Goal: Task Accomplishment & Management: Complete application form

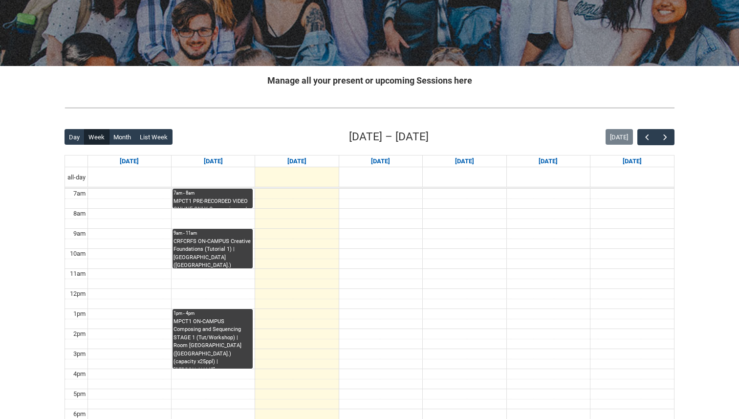
scroll to position [150, 0]
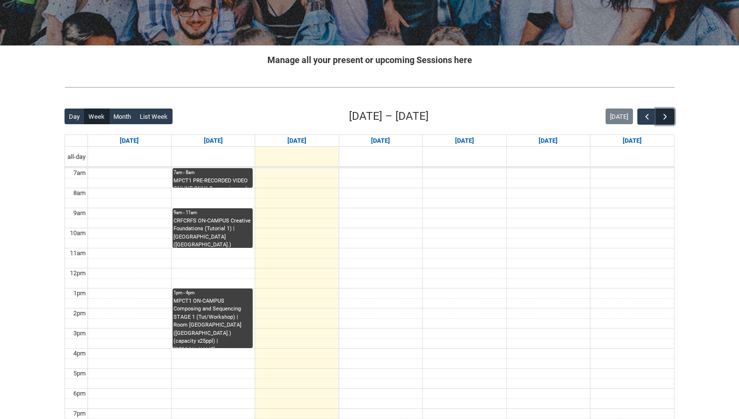
click at [668, 115] on span "button" at bounding box center [665, 117] width 10 height 10
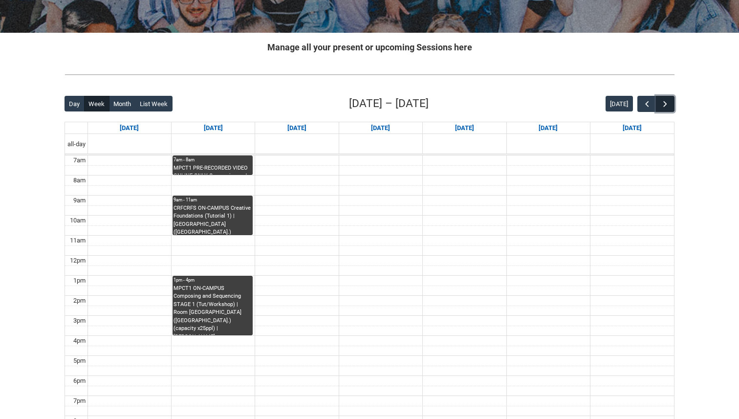
scroll to position [184, 0]
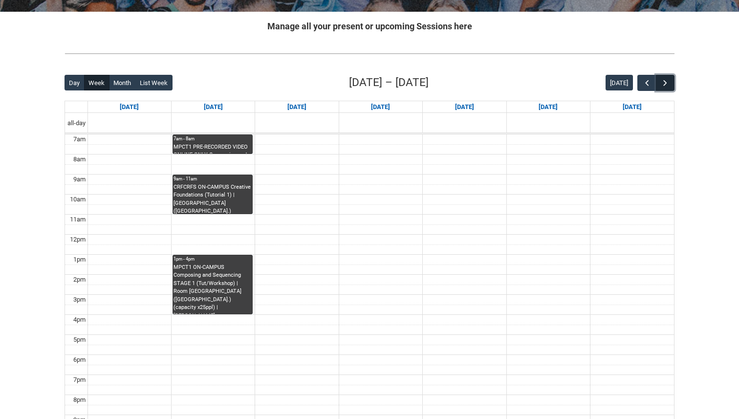
click at [668, 82] on span "button" at bounding box center [665, 83] width 10 height 10
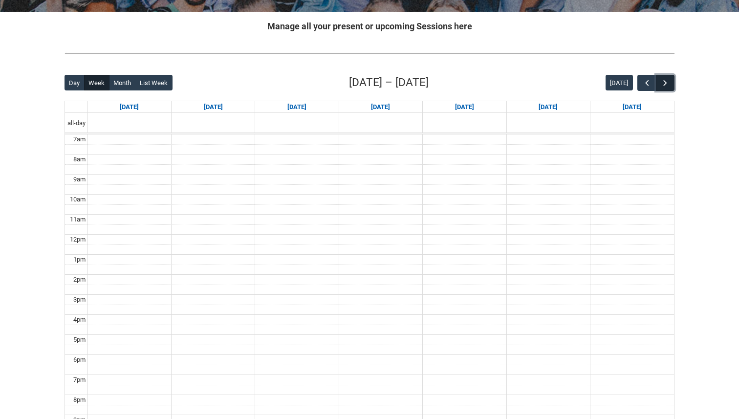
click at [668, 82] on span "button" at bounding box center [665, 83] width 10 height 10
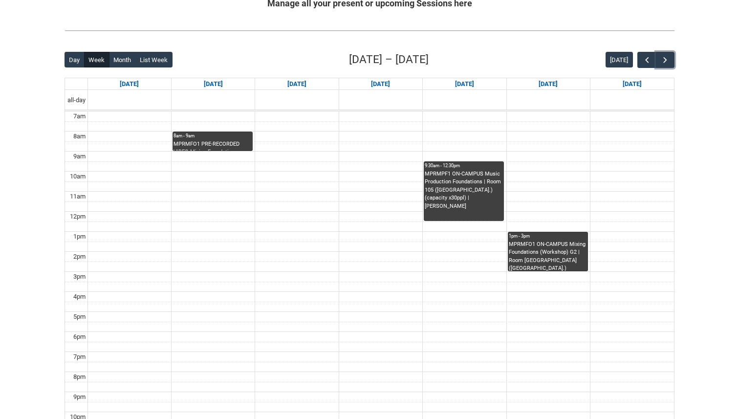
scroll to position [206, 0]
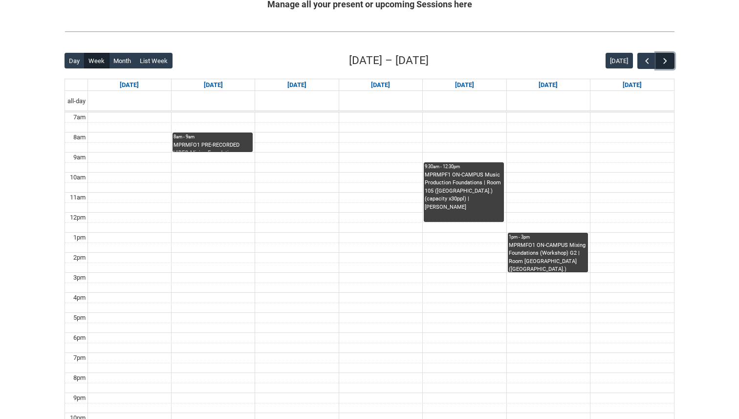
click at [664, 61] on span "button" at bounding box center [665, 61] width 10 height 10
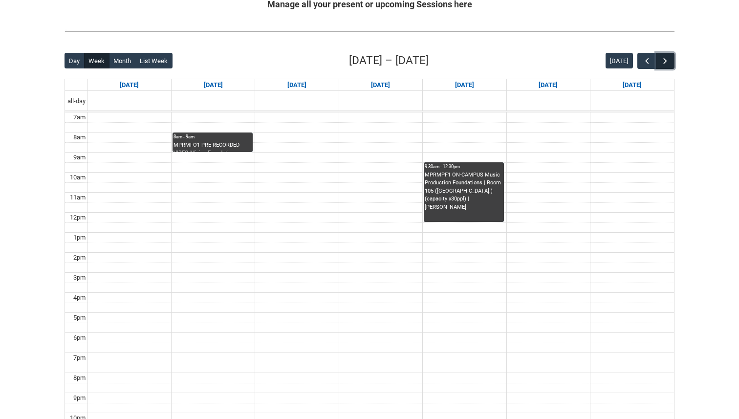
click at [657, 63] on button "button" at bounding box center [665, 61] width 19 height 16
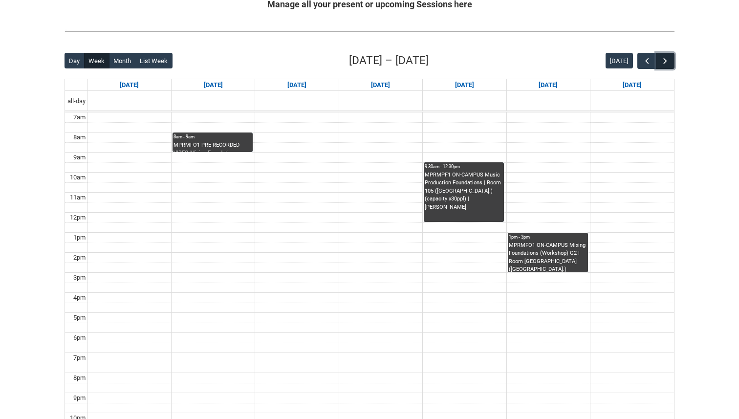
click at [661, 64] on span "button" at bounding box center [665, 61] width 10 height 10
click at [642, 63] on span "button" at bounding box center [647, 61] width 10 height 10
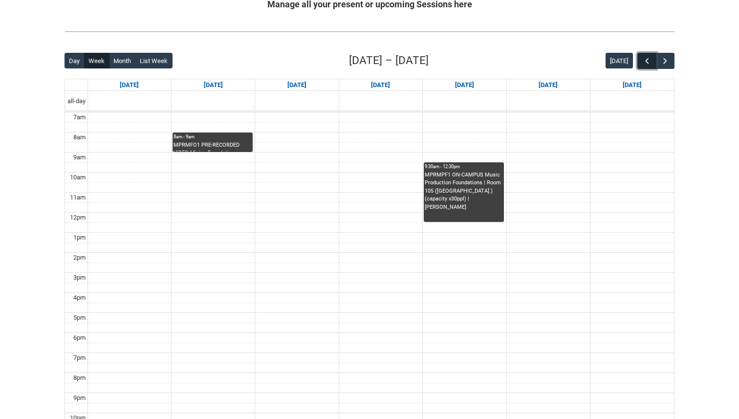
click at [642, 63] on span "button" at bounding box center [647, 61] width 10 height 10
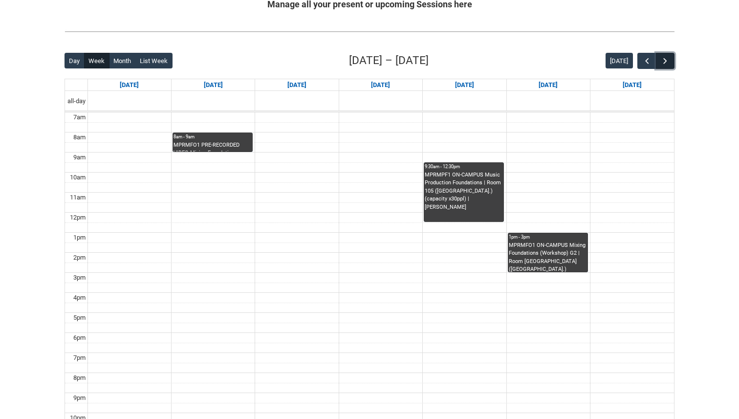
click at [667, 64] on span "button" at bounding box center [665, 61] width 10 height 10
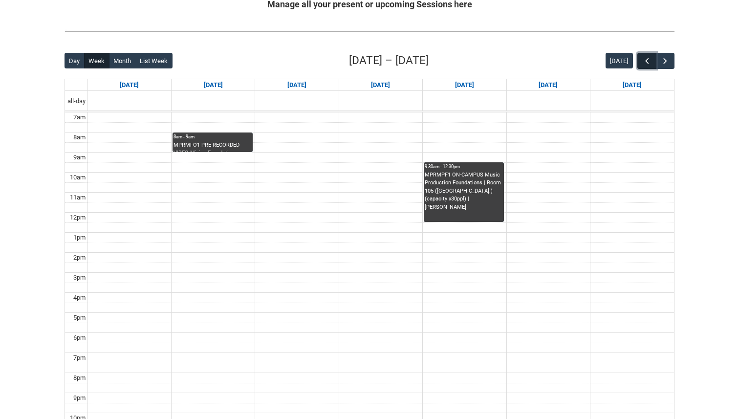
click at [652, 62] on button "button" at bounding box center [646, 61] width 19 height 16
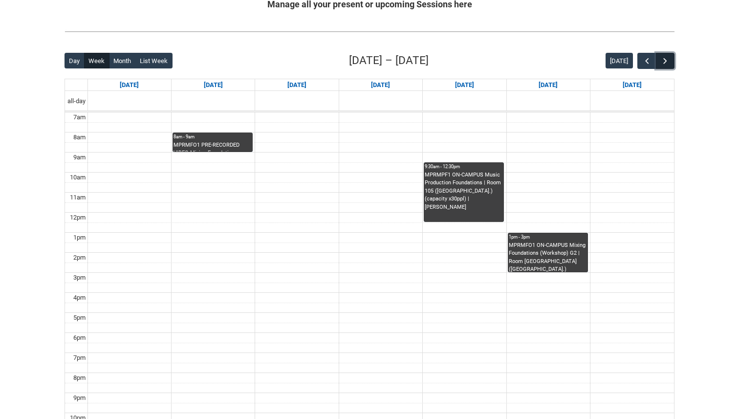
click at [663, 62] on span "button" at bounding box center [665, 61] width 10 height 10
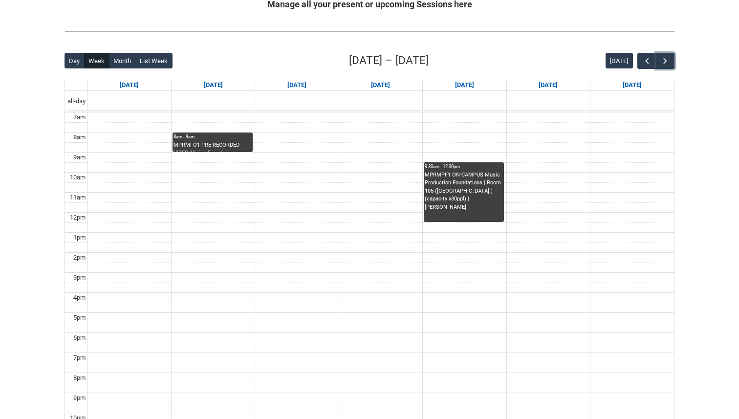
click at [224, 145] on div "MPRMFO1 PRE-RECORDED VIDEO Mixing Foundations (Lecture/Tut) | Online | [PERSON_…" at bounding box center [212, 146] width 78 height 11
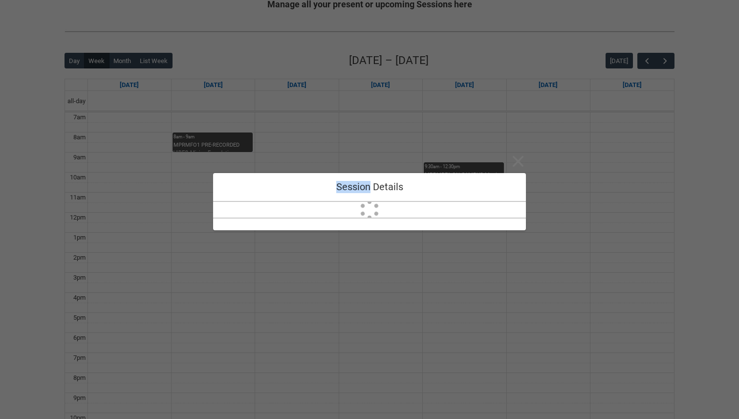
click at [224, 145] on div "Close Session Details" at bounding box center [369, 209] width 313 height 419
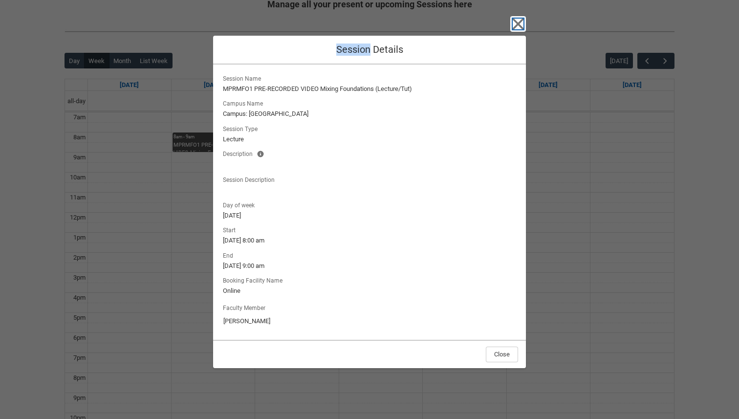
click at [519, 24] on icon "button" at bounding box center [517, 23] width 11 height 11
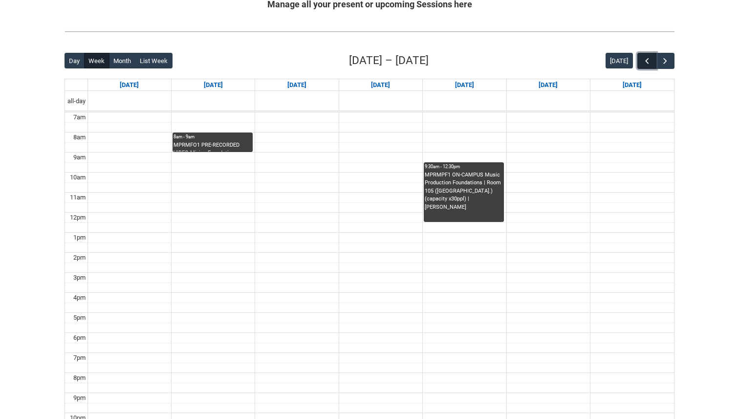
click at [646, 59] on span "button" at bounding box center [647, 61] width 10 height 10
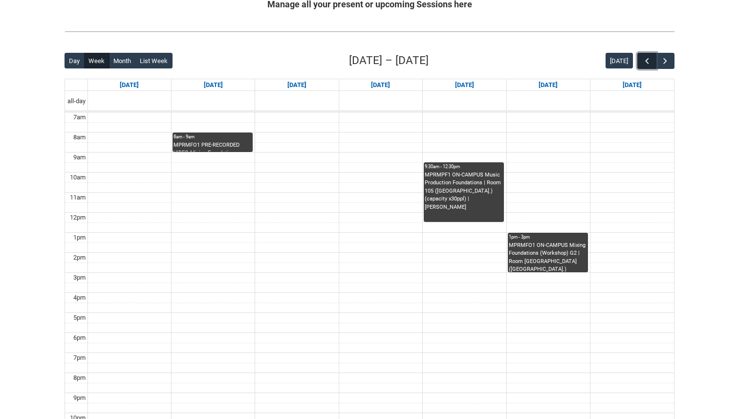
click at [646, 59] on span "button" at bounding box center [647, 61] width 10 height 10
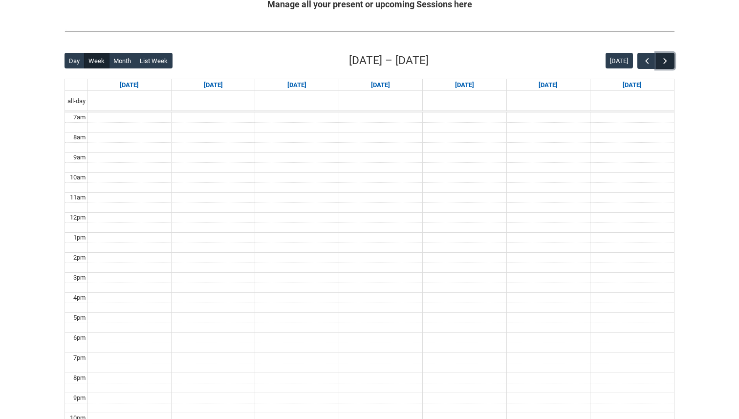
click at [661, 61] on span "button" at bounding box center [665, 61] width 10 height 10
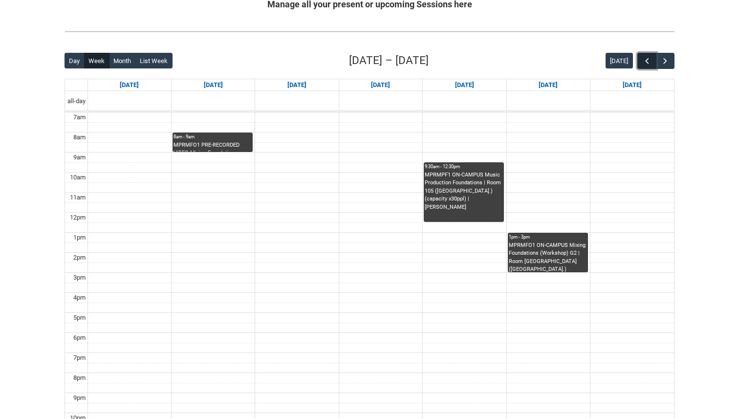
click at [642, 63] on span "button" at bounding box center [647, 61] width 10 height 10
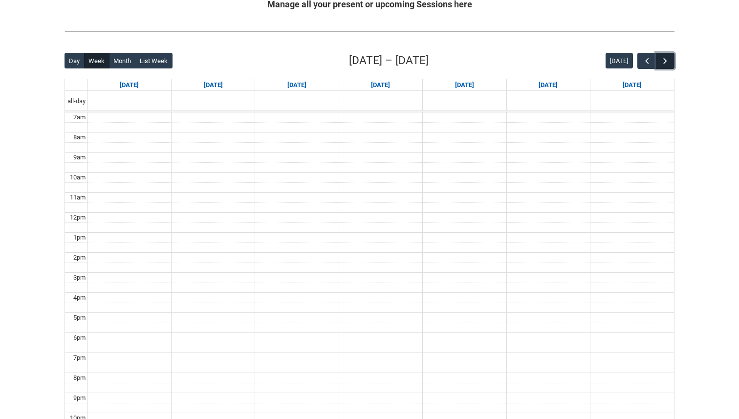
click at [665, 63] on span "button" at bounding box center [665, 61] width 10 height 10
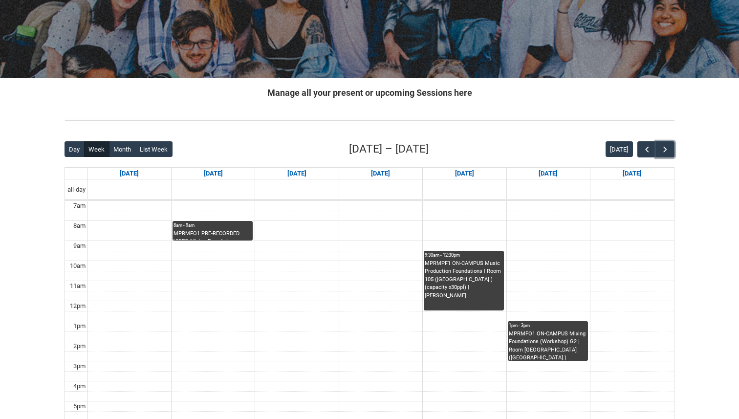
scroll to position [119, 0]
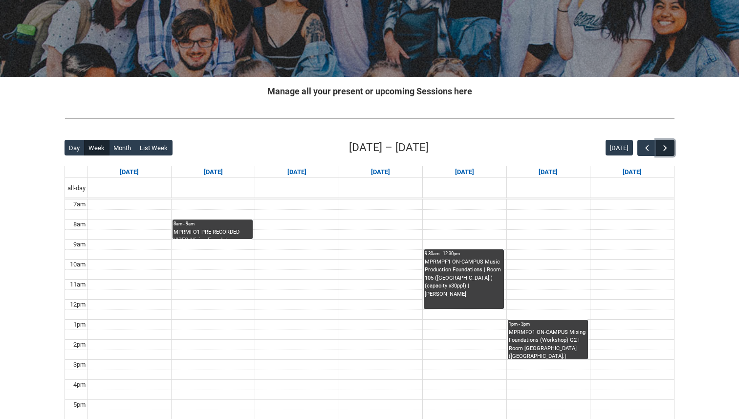
click at [666, 151] on span "button" at bounding box center [665, 148] width 10 height 10
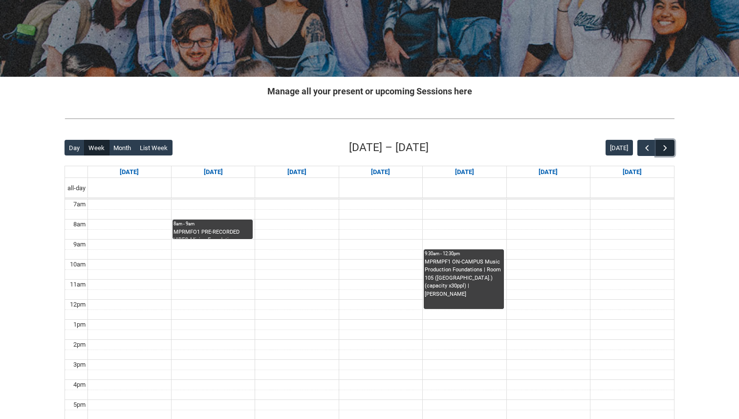
click at [666, 151] on span "button" at bounding box center [665, 148] width 10 height 10
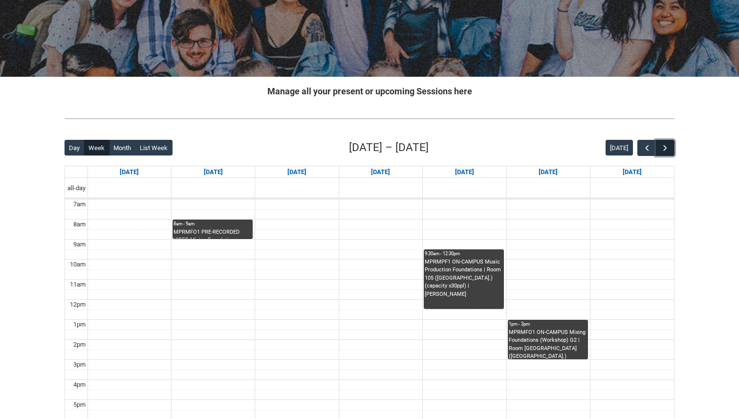
click at [666, 151] on span "button" at bounding box center [665, 148] width 10 height 10
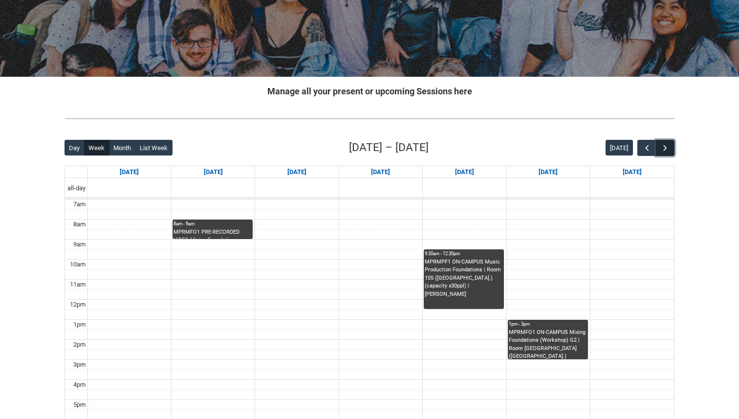
click at [666, 151] on span "button" at bounding box center [665, 148] width 10 height 10
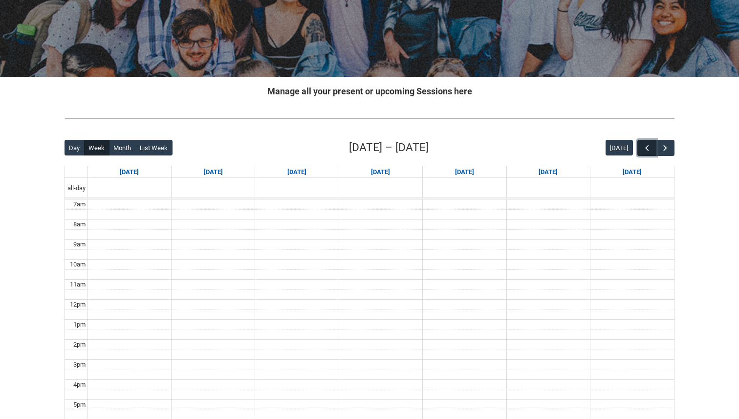
click at [652, 146] on button "button" at bounding box center [646, 148] width 19 height 16
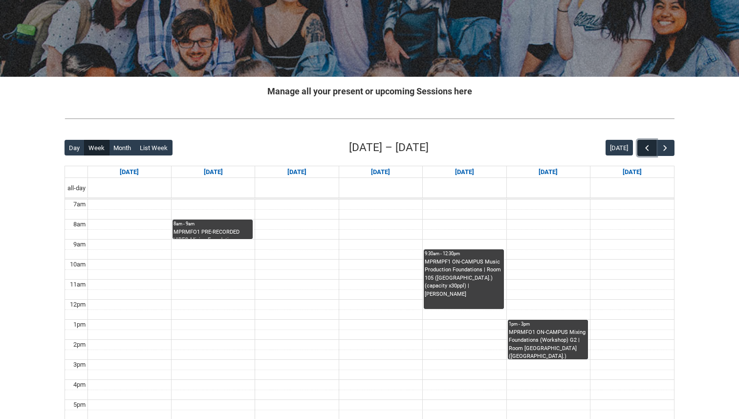
click at [644, 149] on span "button" at bounding box center [647, 148] width 10 height 10
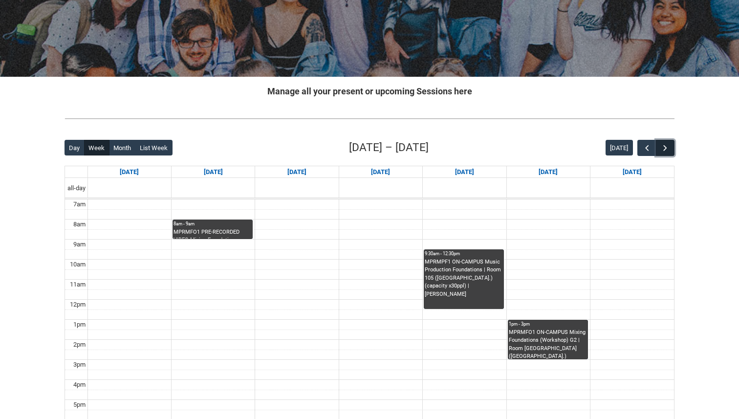
click at [662, 149] on span "button" at bounding box center [665, 148] width 10 height 10
click at [647, 147] on span "button" at bounding box center [647, 148] width 10 height 10
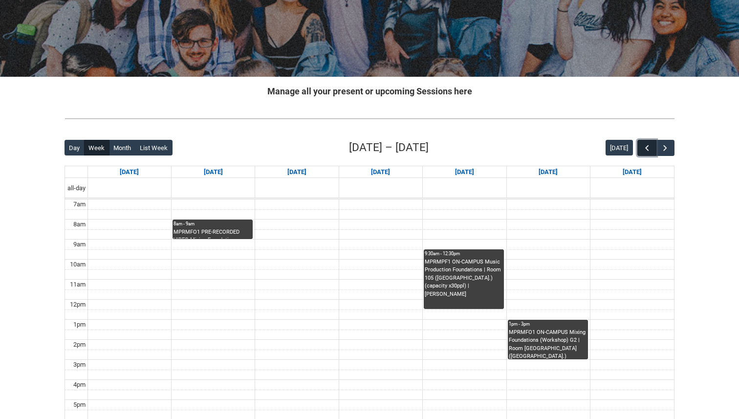
click at [647, 147] on span "button" at bounding box center [647, 148] width 10 height 10
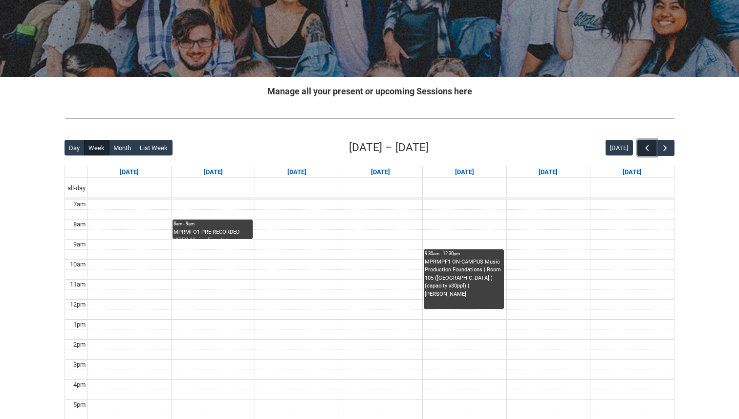
click at [647, 147] on span "button" at bounding box center [647, 148] width 10 height 10
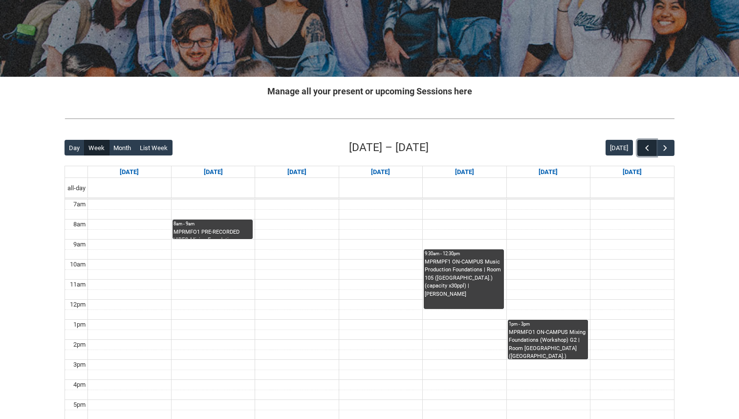
click at [647, 147] on span "button" at bounding box center [647, 148] width 10 height 10
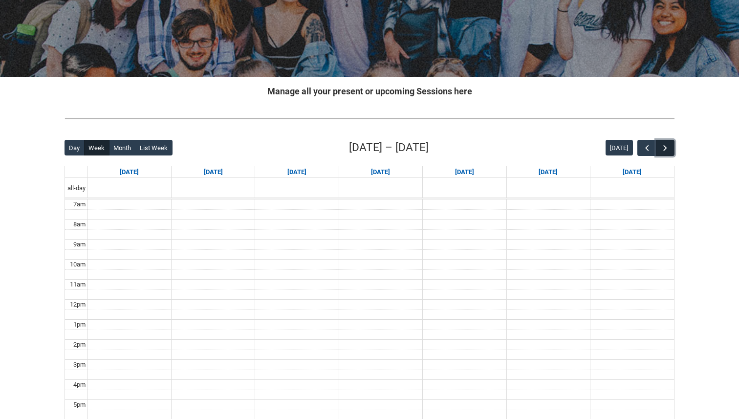
click at [664, 147] on span "button" at bounding box center [665, 148] width 10 height 10
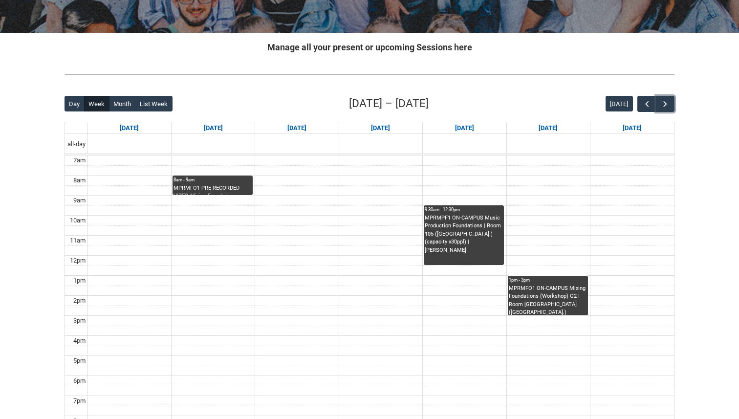
scroll to position [167, 0]
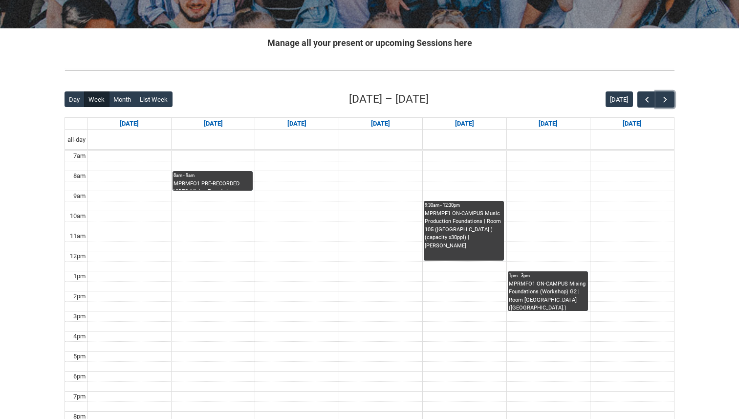
click at [557, 284] on div "MPRMFO1 ON-CAMPUS Mixing Foundations (Workshop) G2 | Room [GEOGRAPHIC_DATA] ([G…" at bounding box center [548, 295] width 78 height 31
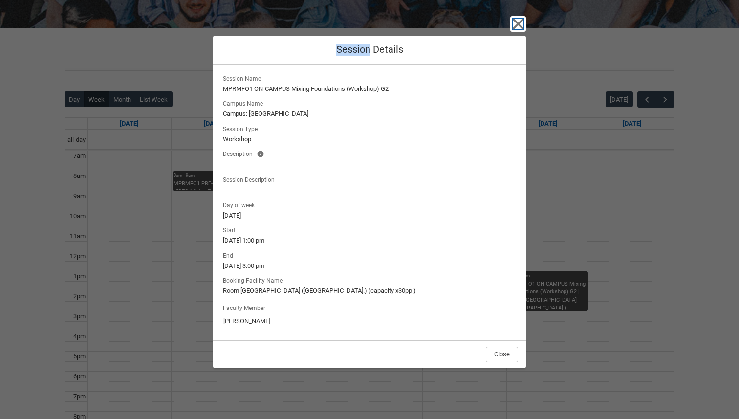
click at [518, 24] on icon "button" at bounding box center [517, 23] width 11 height 11
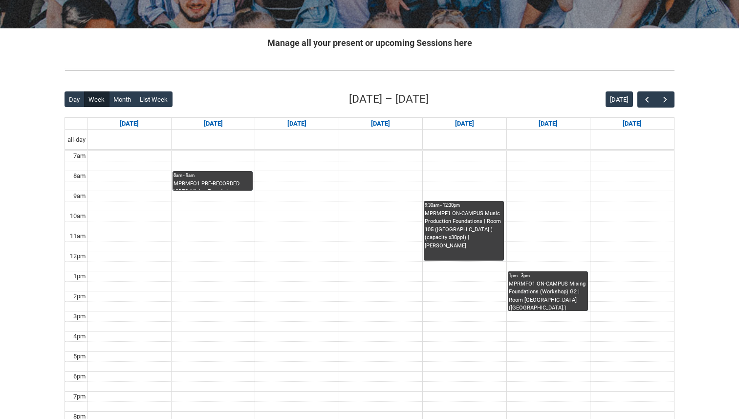
click at [459, 225] on div "MPRMPF1 ON-CAMPUS Music Production Foundations | Room 105 ([GEOGRAPHIC_DATA].) …" at bounding box center [464, 230] width 78 height 41
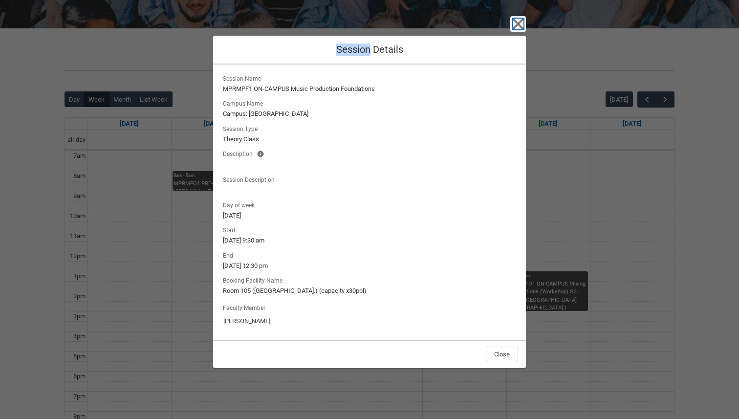
click at [516, 26] on icon "button" at bounding box center [518, 24] width 16 height 16
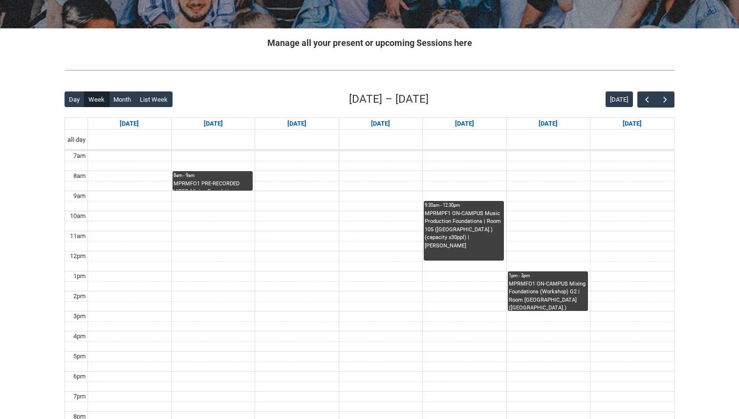
click at [531, 294] on div "MPRMFO1 ON-CAMPUS Mixing Foundations (Workshop) G2 | Room [GEOGRAPHIC_DATA] ([G…" at bounding box center [548, 295] width 78 height 31
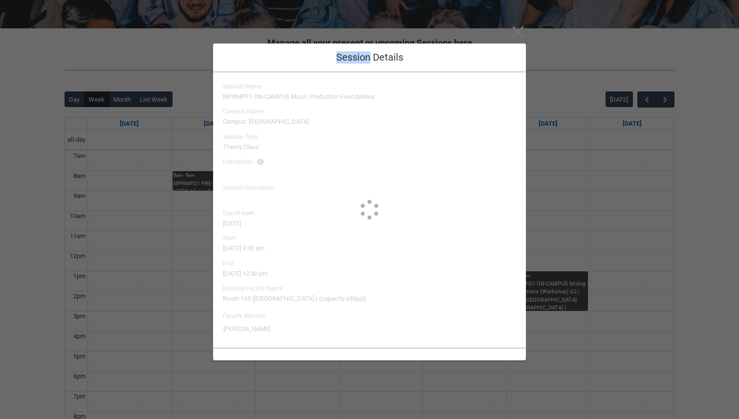
type input "[PERSON_NAME]"
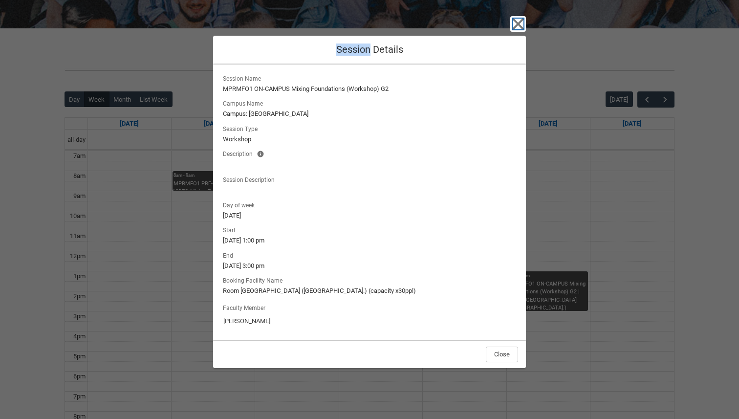
click at [521, 19] on icon "button" at bounding box center [517, 23] width 11 height 11
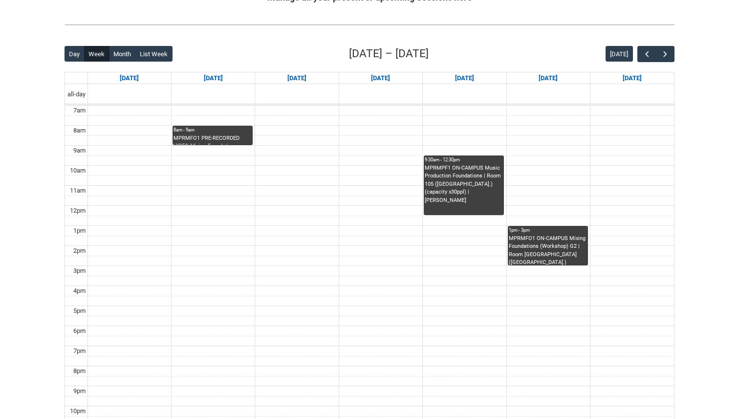
scroll to position [0, 0]
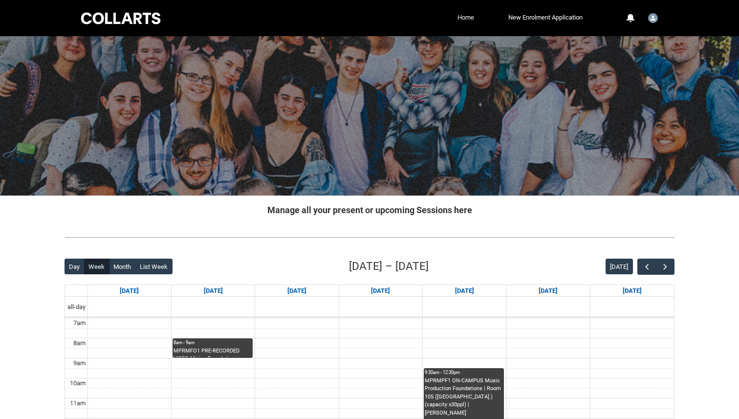
click at [473, 18] on link "Home" at bounding box center [465, 17] width 21 height 15
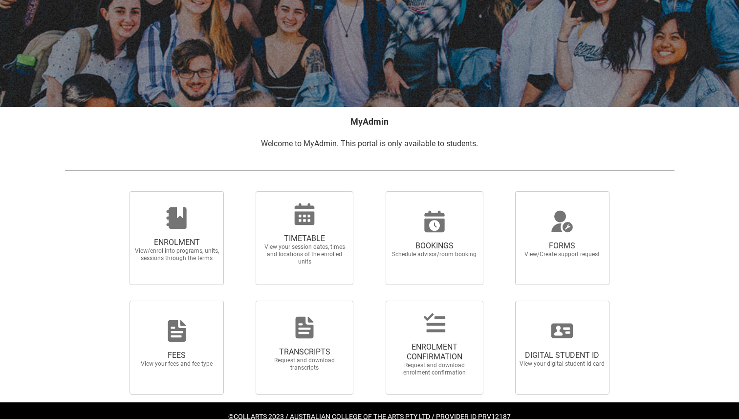
scroll to position [111, 0]
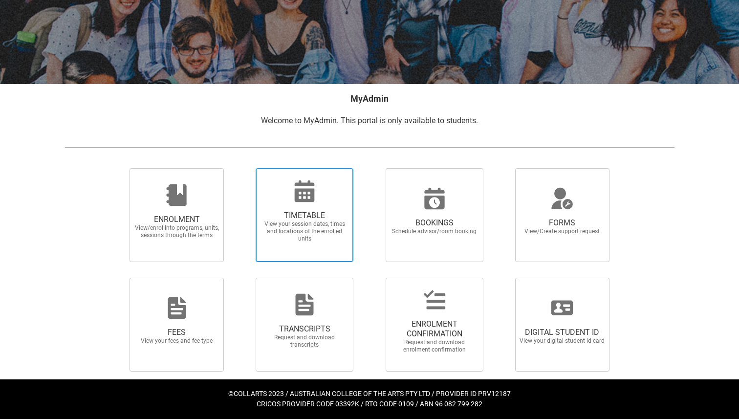
click at [339, 234] on span "View your session dates, times and locations of the enrolled units" at bounding box center [304, 231] width 86 height 22
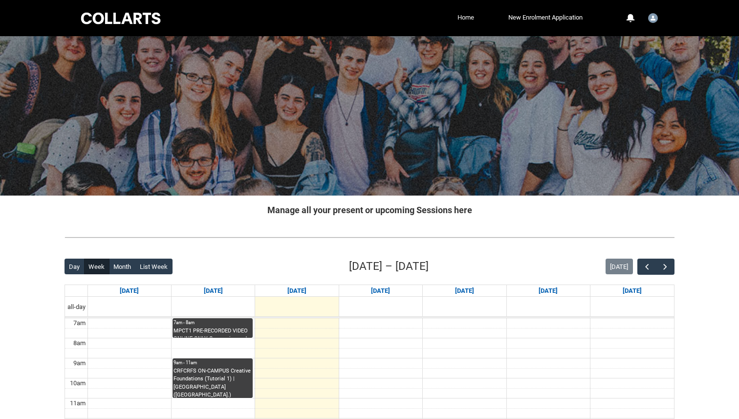
click at [468, 19] on link "Home" at bounding box center [465, 17] width 21 height 15
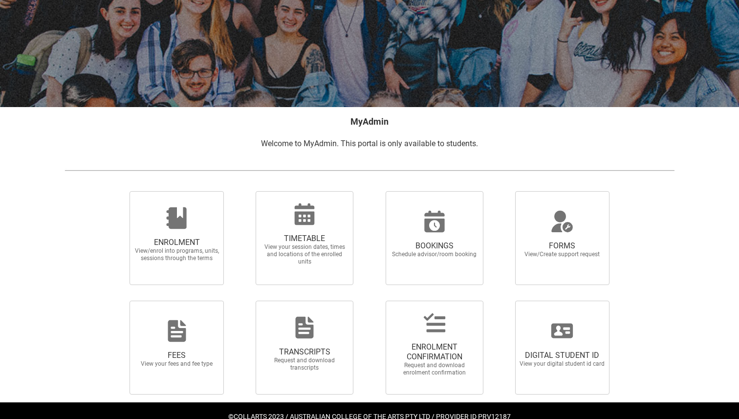
scroll to position [89, 0]
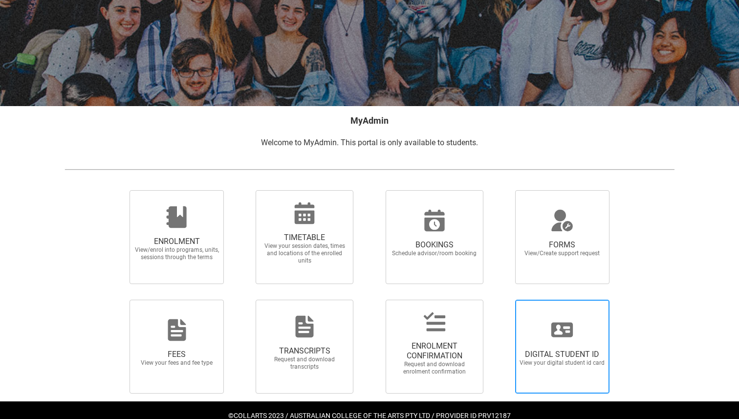
click at [597, 317] on span "DIGITAL STUDENT ID View your digital student id card" at bounding box center [562, 346] width 94 height 94
click at [503, 299] on input "DIGITAL STUDENT ID View your digital student id card" at bounding box center [503, 299] width 0 height 0
radio input "true"
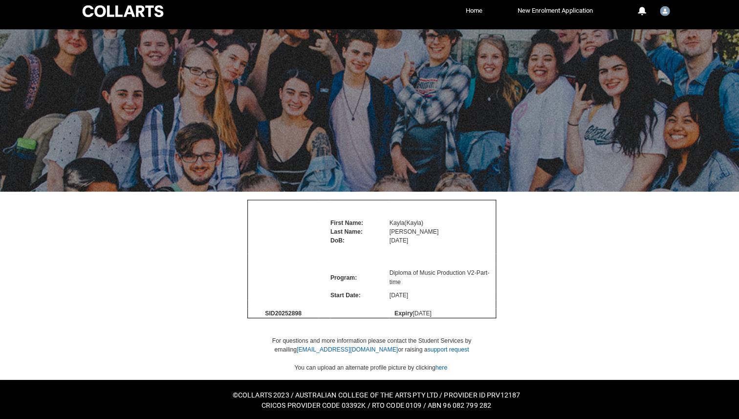
scroll to position [3, 0]
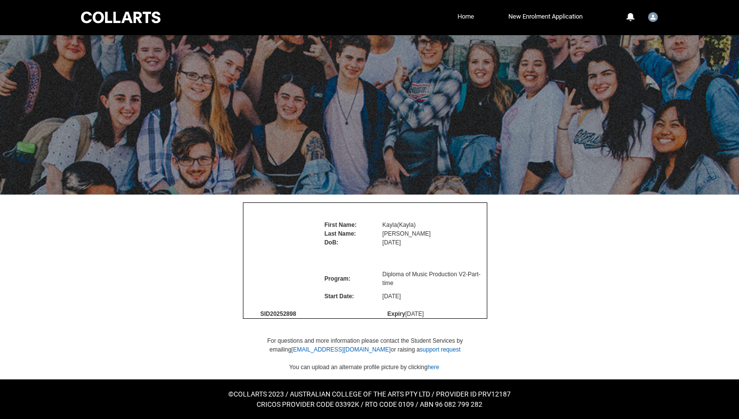
click at [461, 13] on link "Home" at bounding box center [465, 16] width 21 height 15
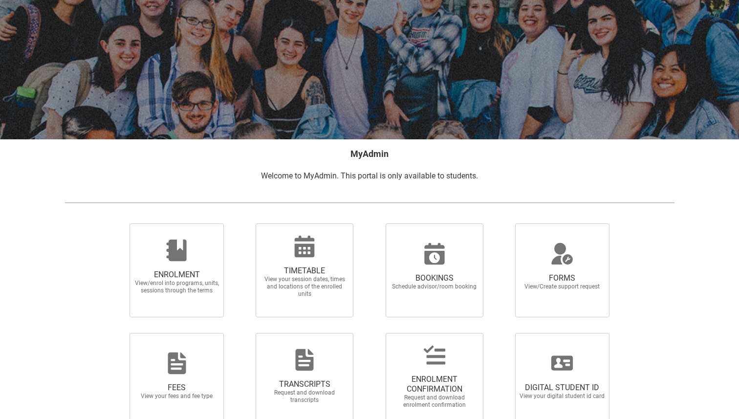
scroll to position [111, 0]
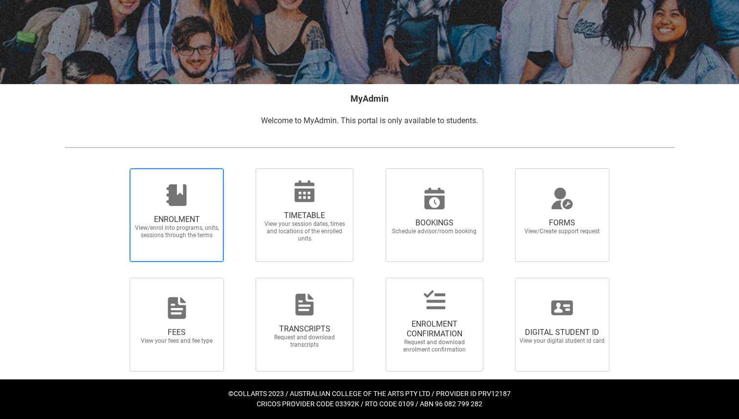
click at [220, 189] on div at bounding box center [177, 194] width 94 height 23
click at [118, 168] on input "ENROLMENT View/enrol into programs, units, sessions through the terms" at bounding box center [117, 168] width 0 height 0
radio input "true"
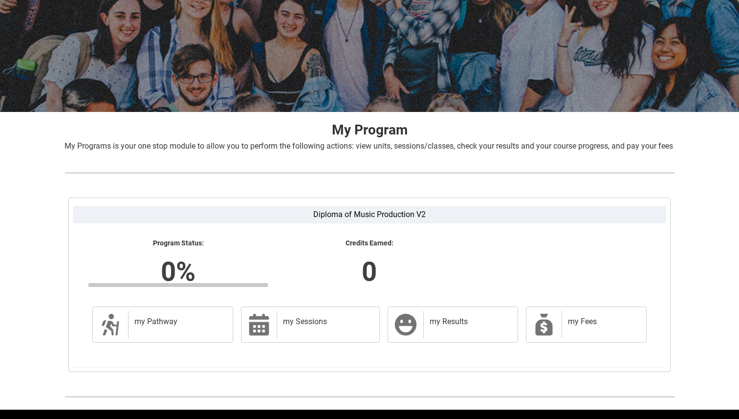
scroll to position [126, 0]
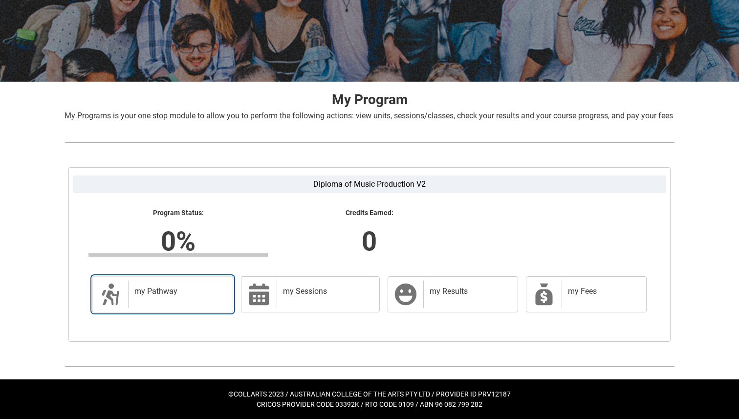
click at [211, 285] on div "my Pathway" at bounding box center [178, 293] width 101 height 27
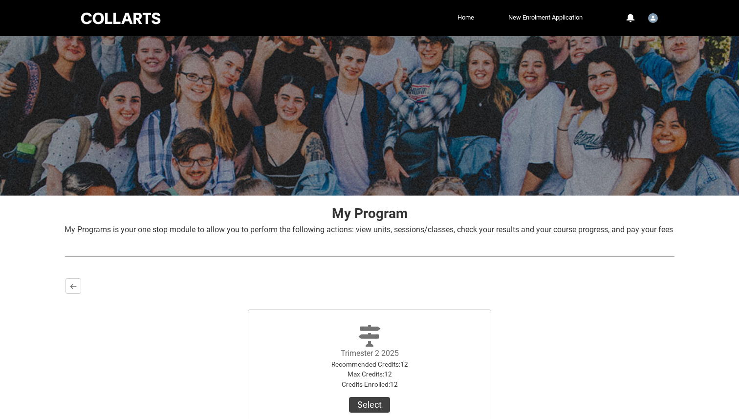
scroll to position [115, 0]
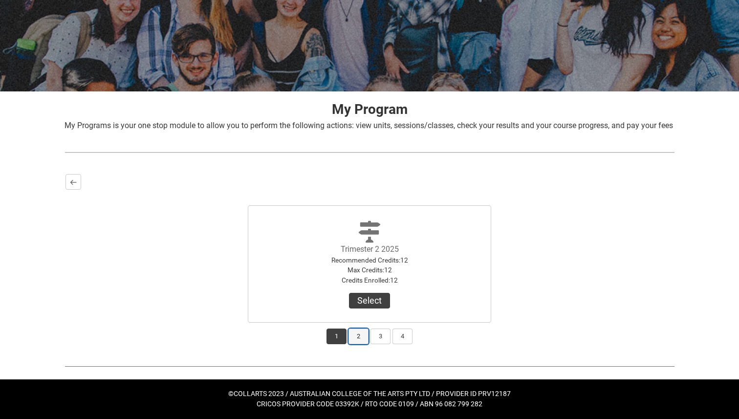
click at [353, 336] on button "2" at bounding box center [358, 336] width 20 height 16
click at [380, 340] on button "3" at bounding box center [380, 336] width 20 height 16
click at [405, 341] on button "4" at bounding box center [402, 336] width 20 height 16
click at [342, 339] on button "1" at bounding box center [336, 336] width 20 height 16
click at [381, 303] on button "Select" at bounding box center [369, 301] width 41 height 16
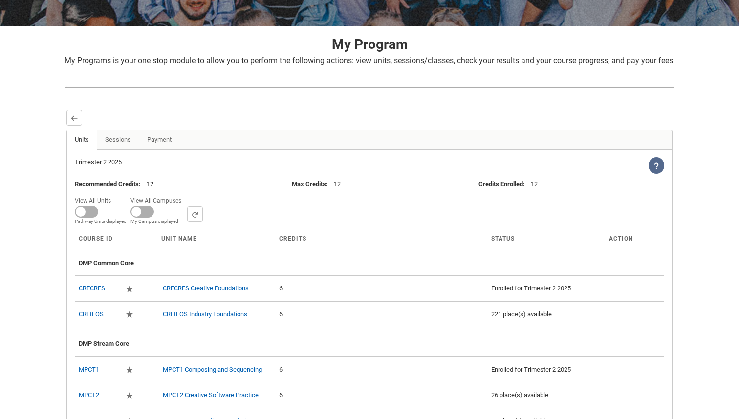
scroll to position [166, 0]
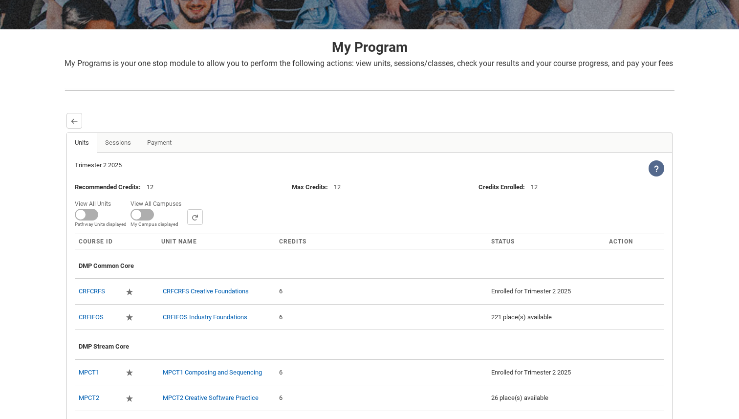
click at [80, 124] on div "Back Units Sessions Payment More Tabs Trimester 2 2025 View Help Recommended Cr…" at bounding box center [369, 292] width 608 height 360
click at [72, 125] on lightning-primitive-icon "button" at bounding box center [74, 120] width 7 height 7
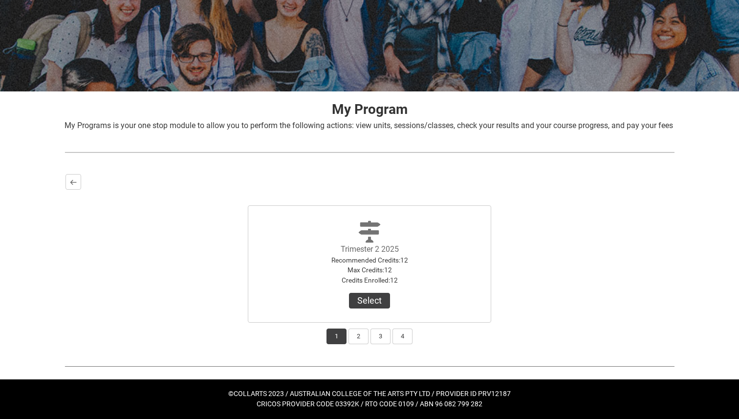
scroll to position [115, 0]
click at [358, 340] on button "2" at bounding box center [358, 336] width 20 height 16
click at [369, 305] on button "Select" at bounding box center [369, 301] width 41 height 16
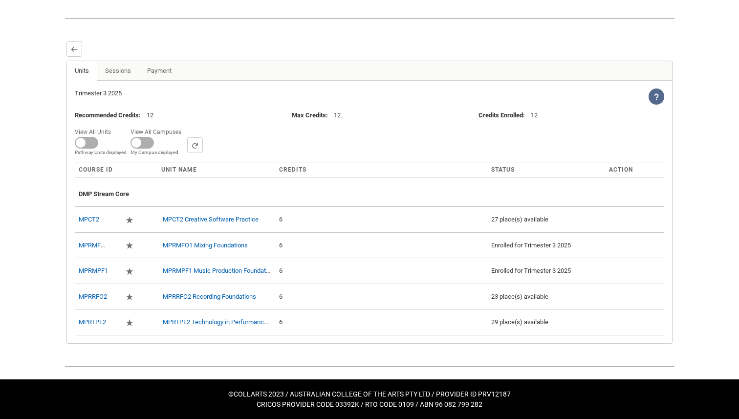
scroll to position [244, 0]
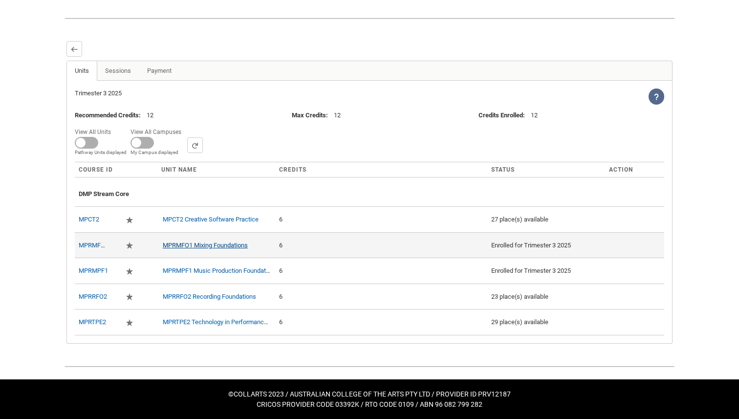
click at [233, 249] on link "MPRMFO1 Mixing Foundations" at bounding box center [205, 244] width 85 height 7
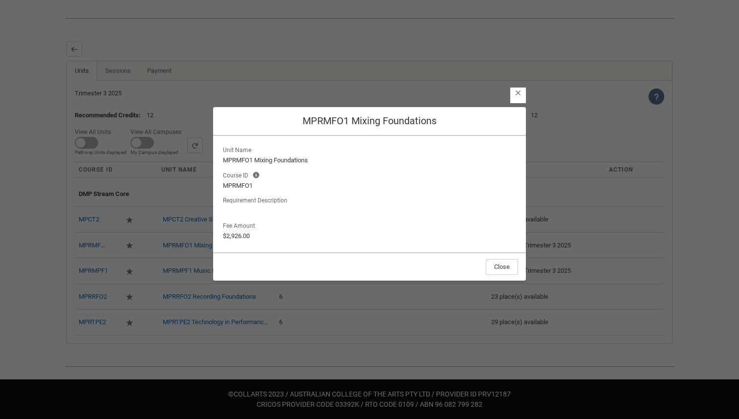
click at [517, 98] on lightning-button-icon "Close" at bounding box center [518, 95] width 16 height 16
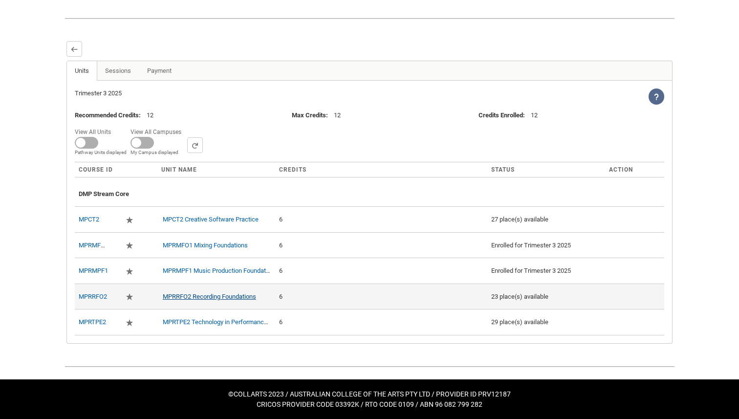
click at [230, 300] on link "MPRRFO2 Recording Foundations" at bounding box center [209, 296] width 93 height 7
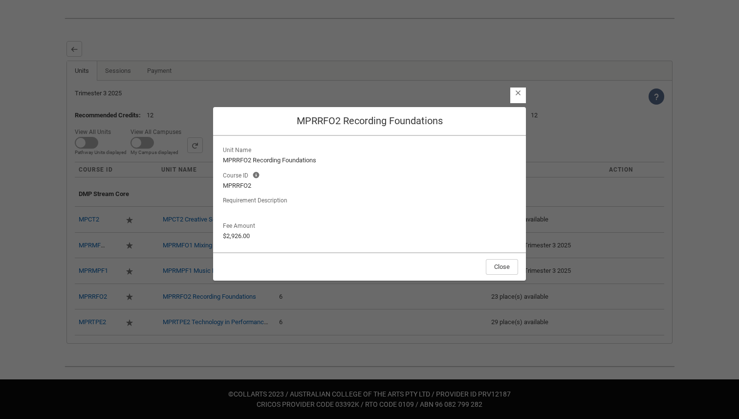
click at [517, 99] on lightning-button-icon "Close" at bounding box center [518, 95] width 16 height 16
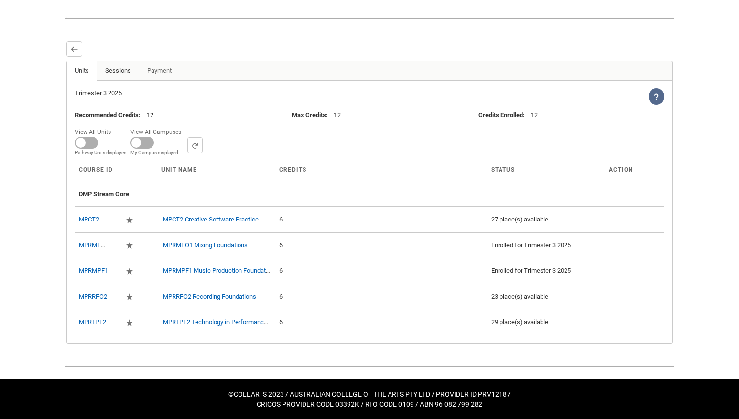
click at [118, 79] on link "Sessions" at bounding box center [118, 71] width 43 height 20
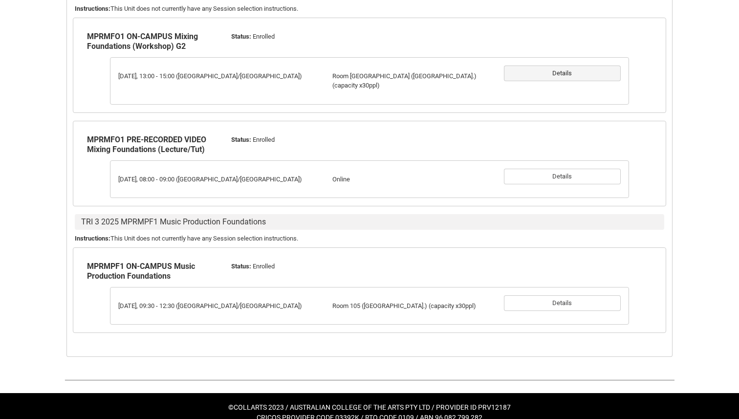
scroll to position [367, 0]
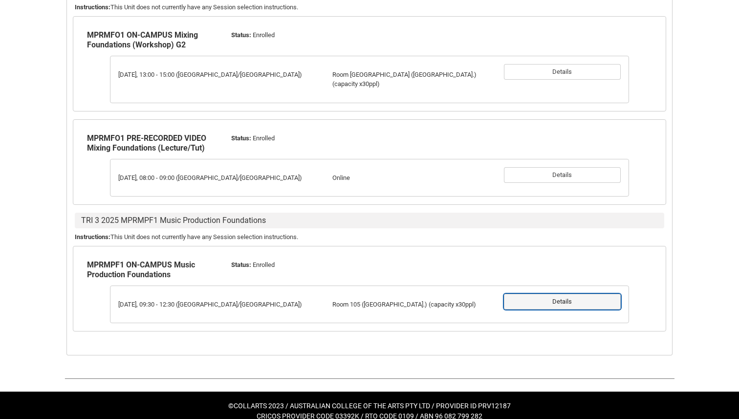
click at [577, 301] on button "Details" at bounding box center [562, 302] width 117 height 16
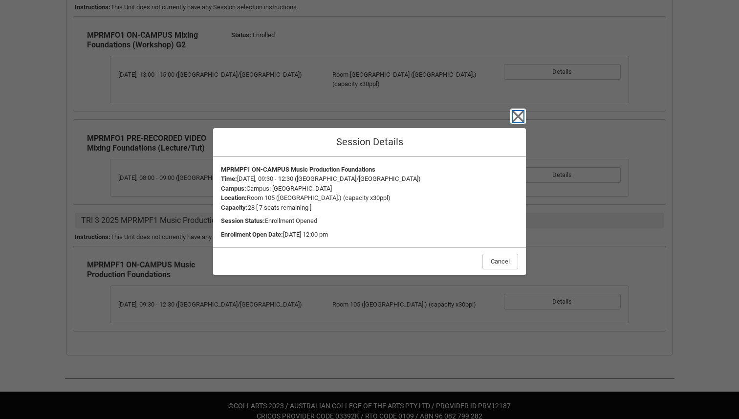
click at [524, 118] on icon "button" at bounding box center [518, 116] width 16 height 16
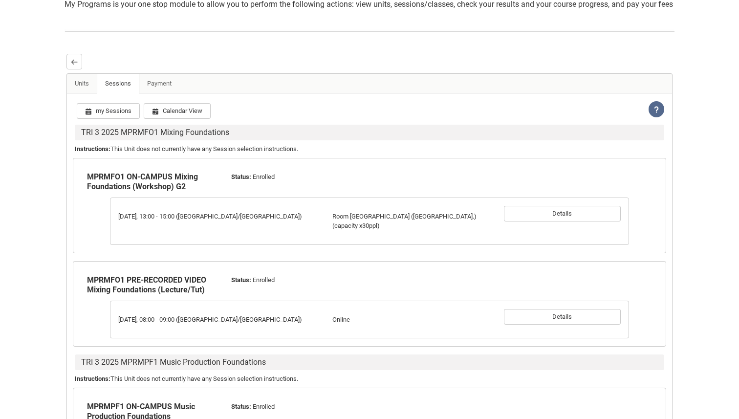
scroll to position [86, 0]
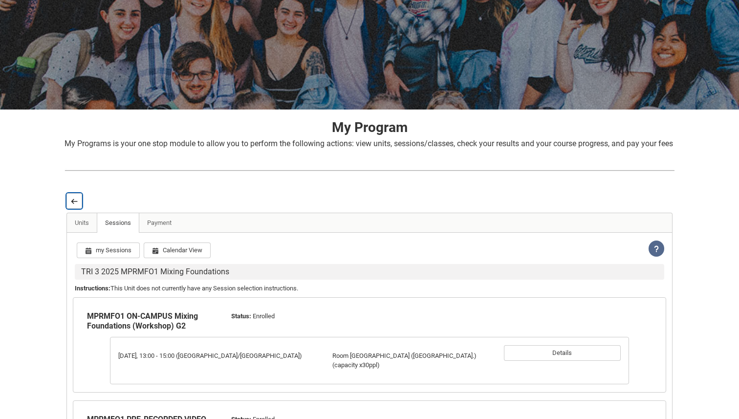
click at [77, 205] on lightning-primitive-icon "button" at bounding box center [74, 200] width 7 height 7
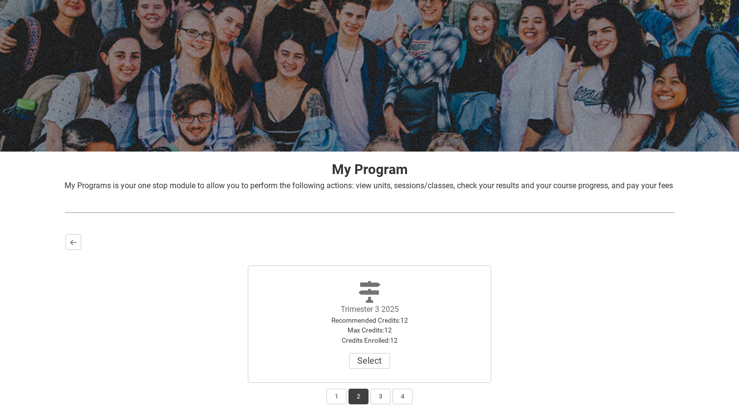
scroll to position [0, 0]
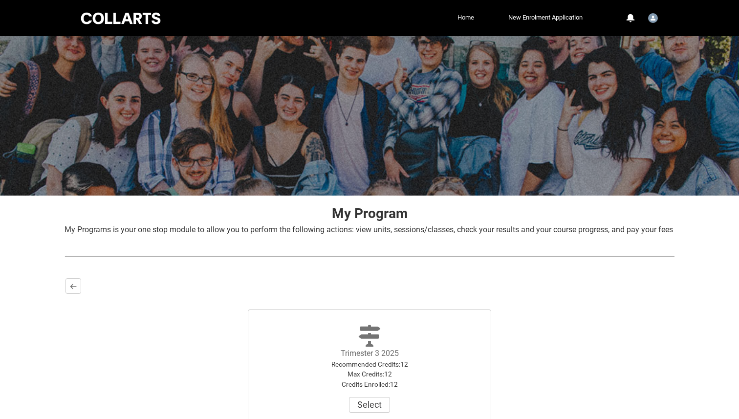
click at [470, 21] on link "Home" at bounding box center [465, 17] width 21 height 15
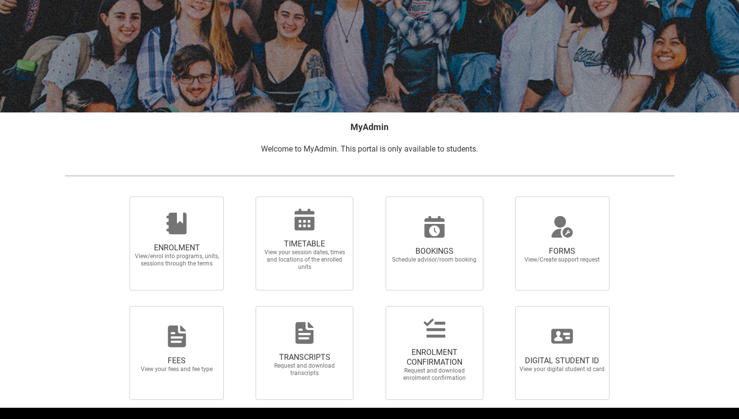
scroll to position [95, 0]
